Goal: Information Seeking & Learning: Learn about a topic

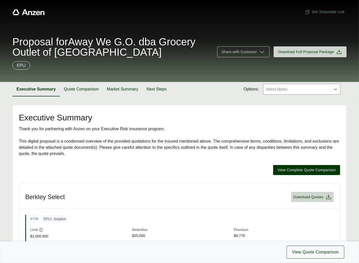
scroll to position [102, 0]
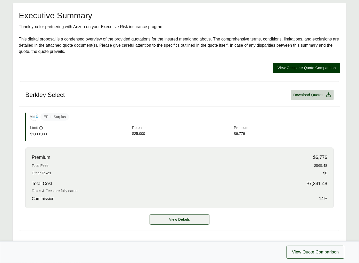
click at [192, 219] on button "View Details" at bounding box center [179, 219] width 59 height 10
click at [174, 218] on span "View Details" at bounding box center [179, 219] width 21 height 5
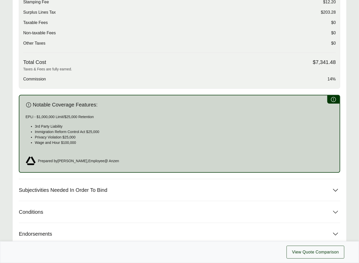
scroll to position [81, 0]
